Goal: Information Seeking & Learning: Find specific fact

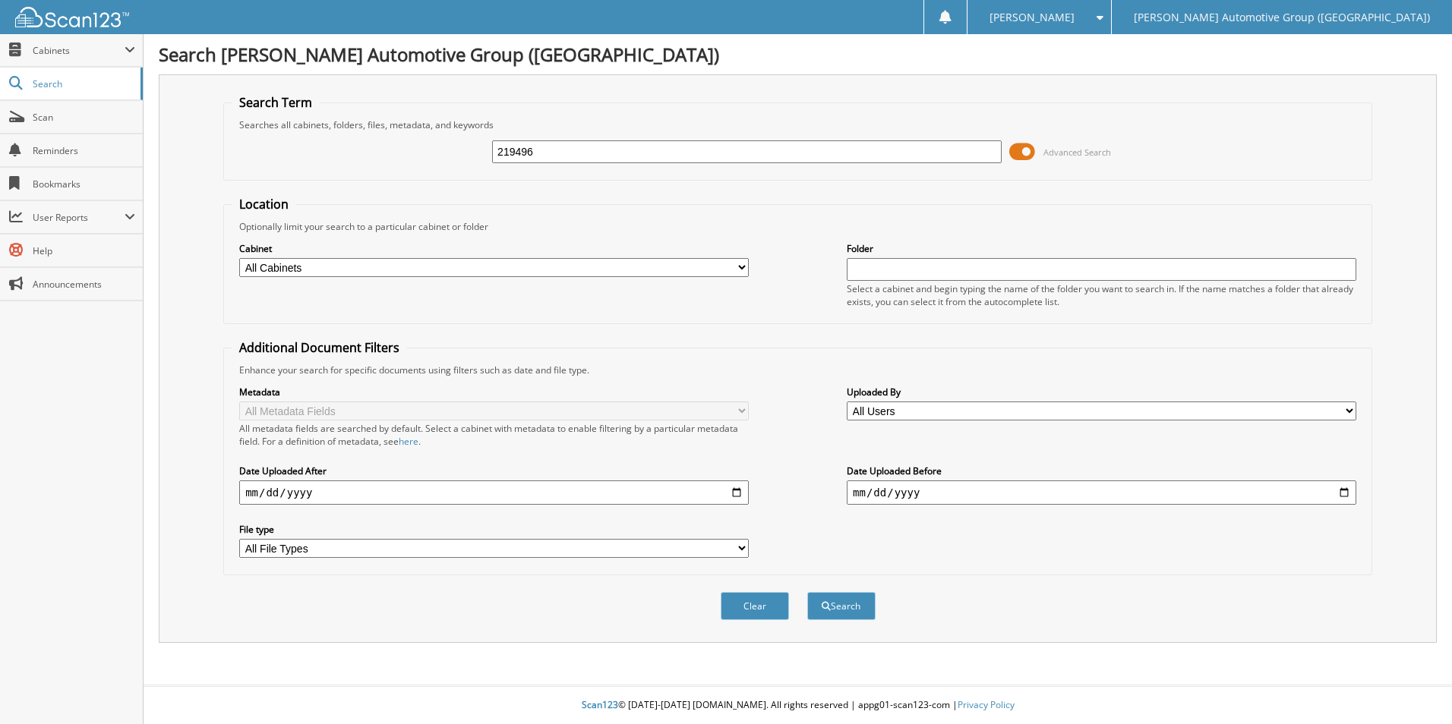
type input "219496"
click at [807, 592] on button "Search" at bounding box center [841, 606] width 68 height 28
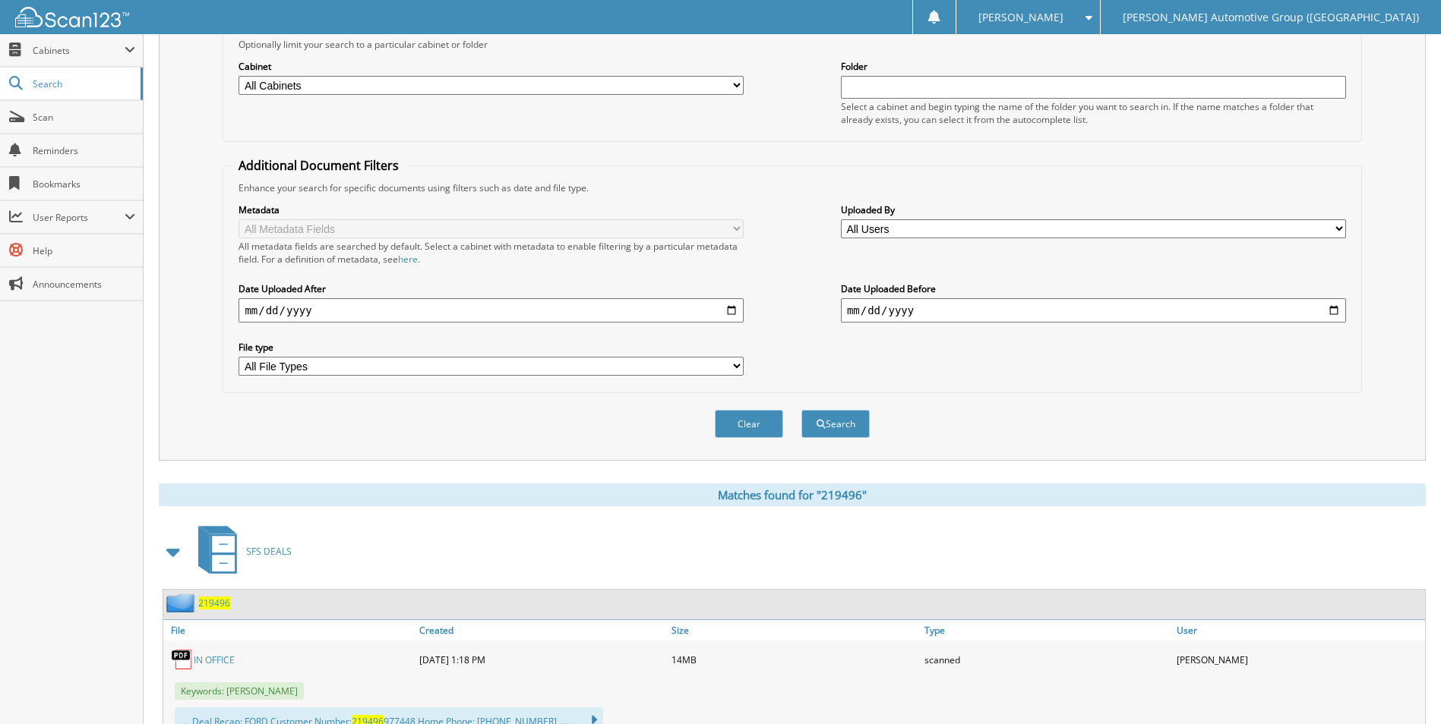
scroll to position [242, 0]
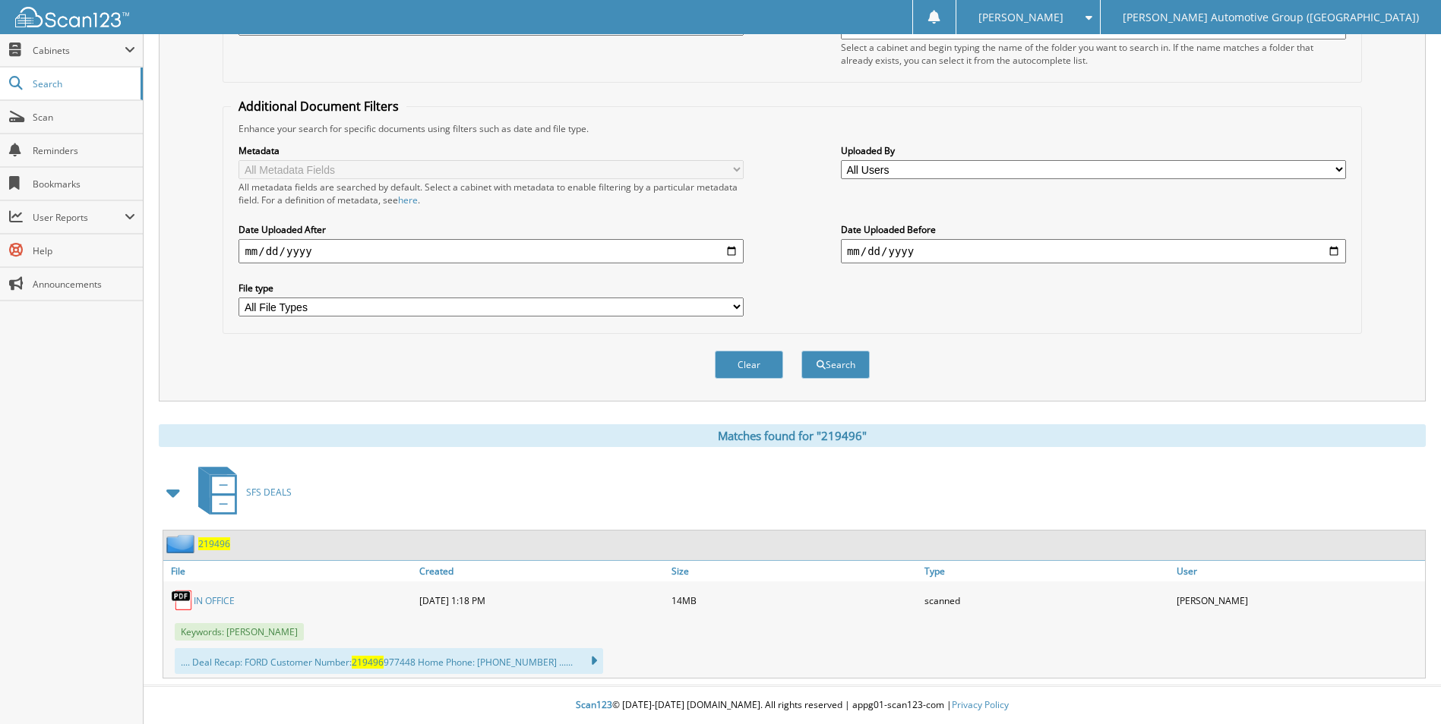
click at [217, 595] on link "IN OFFICE" at bounding box center [214, 601] width 41 height 13
click at [209, 598] on link "IN OFFICE" at bounding box center [214, 601] width 41 height 13
